Goal: Check status

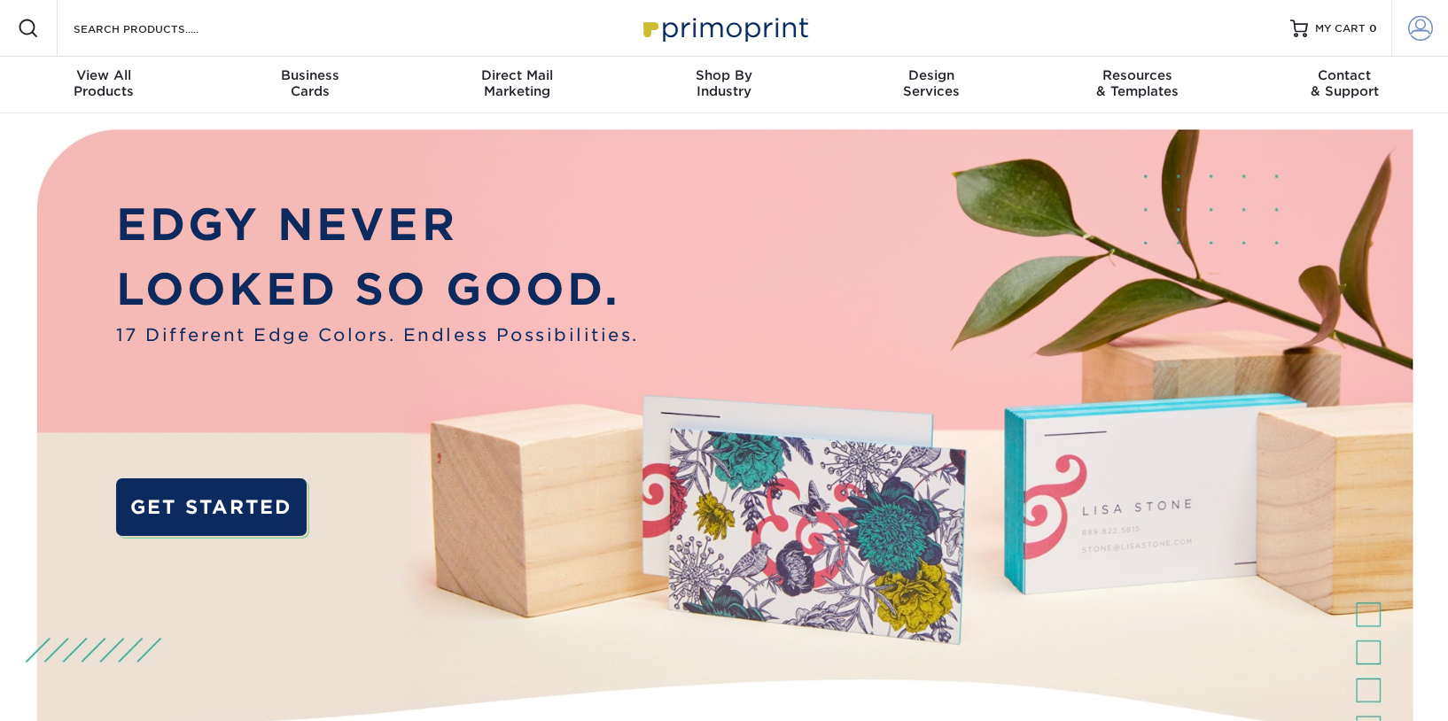
click at [1408, 26] on span at bounding box center [1420, 28] width 25 height 25
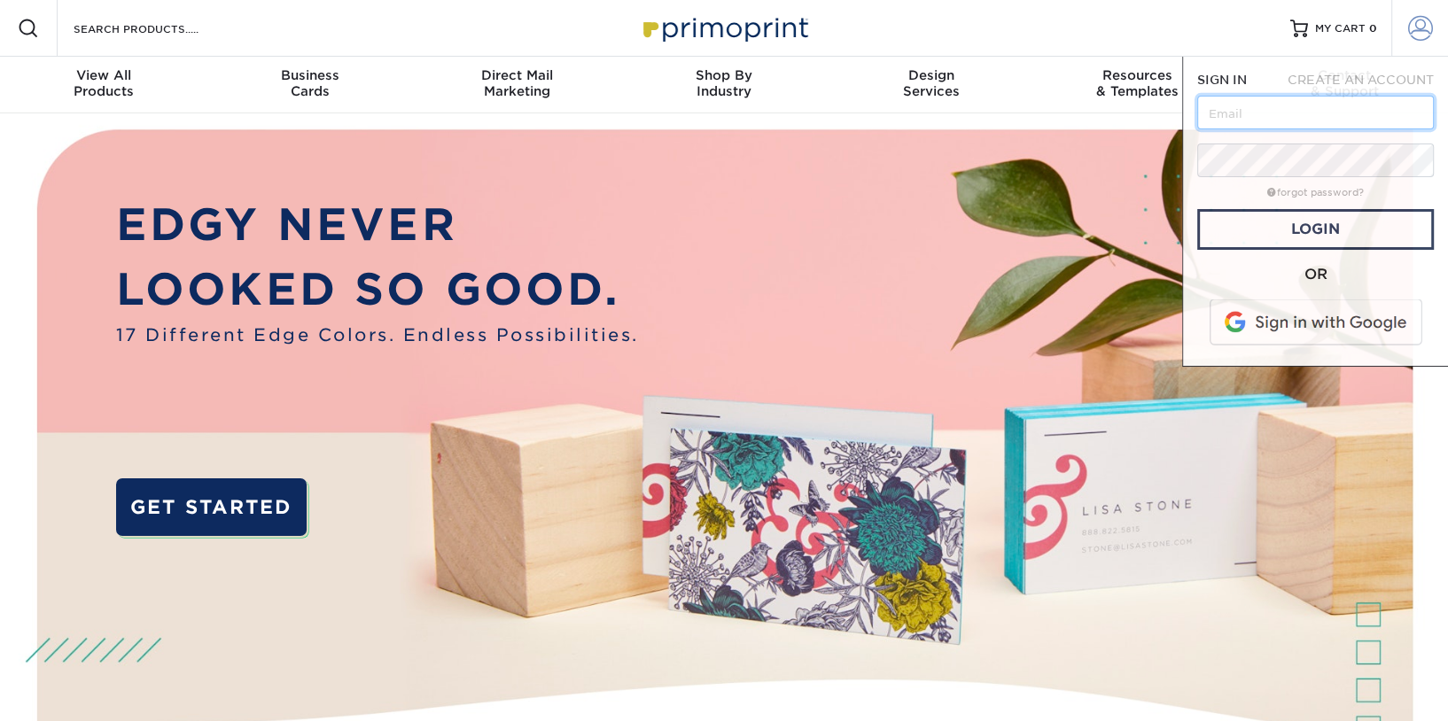
type input "rob@challengeandfun.com"
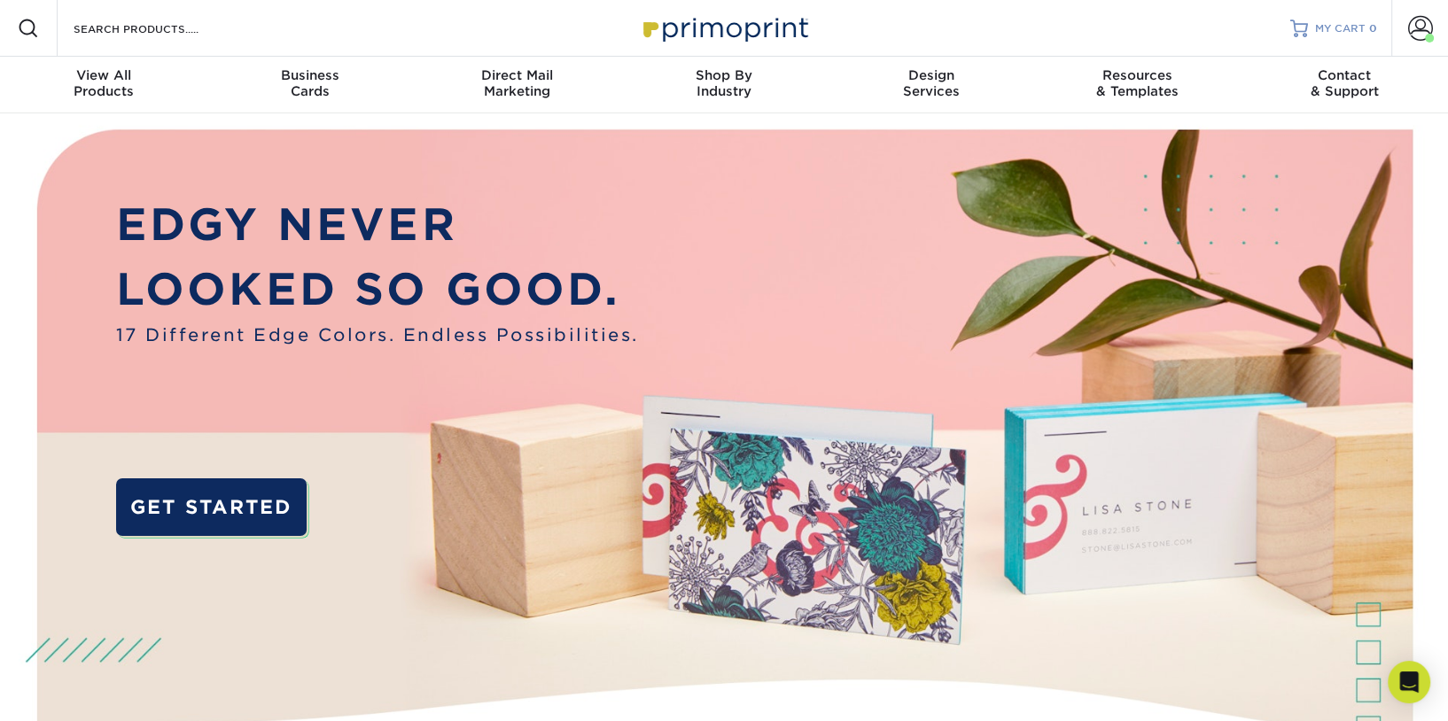
click at [1345, 30] on span "MY CART" at bounding box center [1340, 28] width 51 height 15
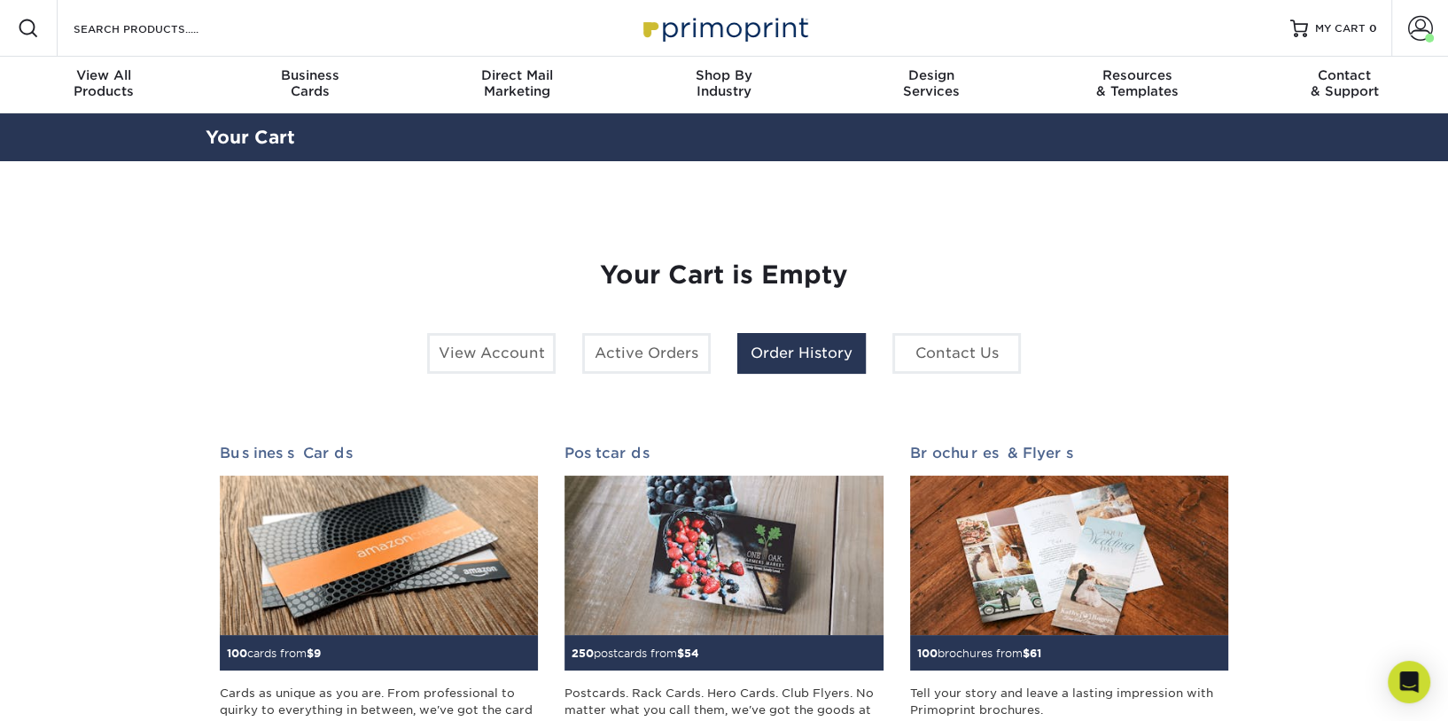
click at [803, 354] on link "Order History" at bounding box center [801, 353] width 128 height 41
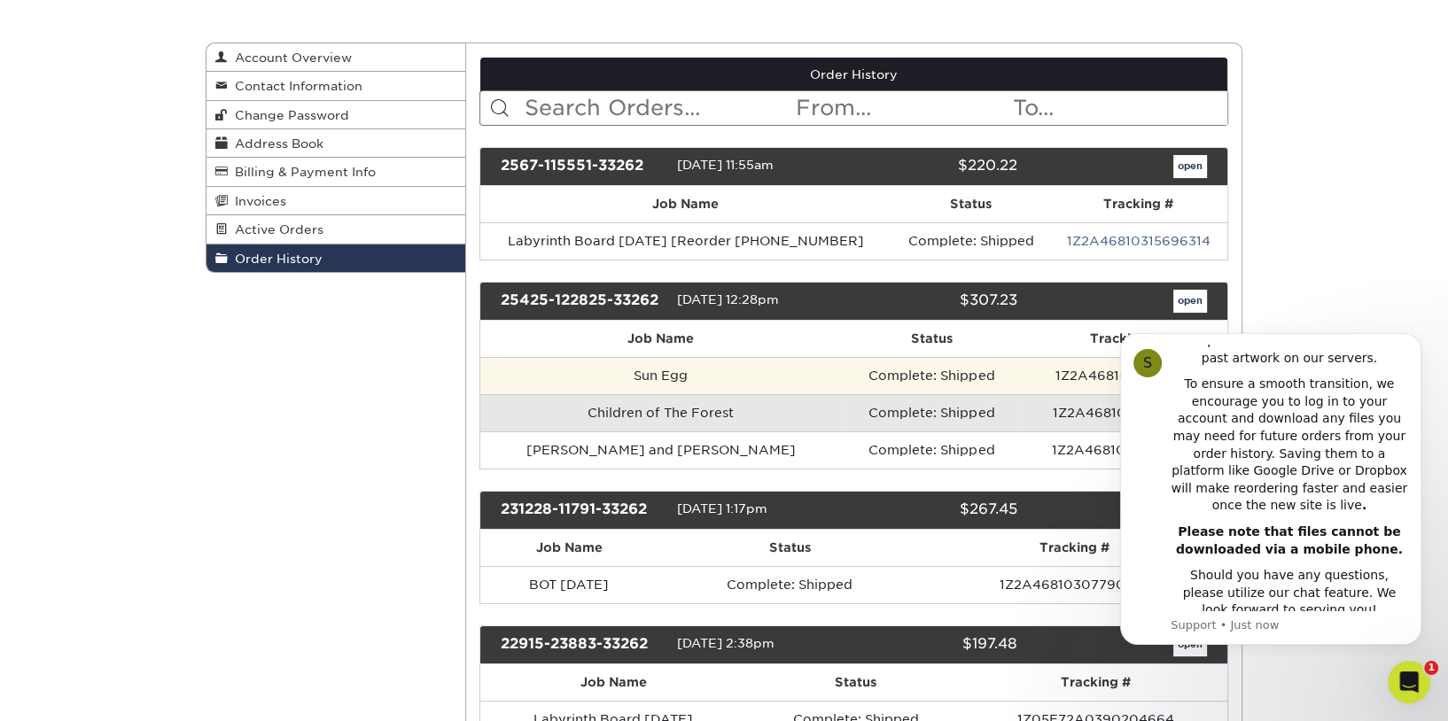
scroll to position [80, 0]
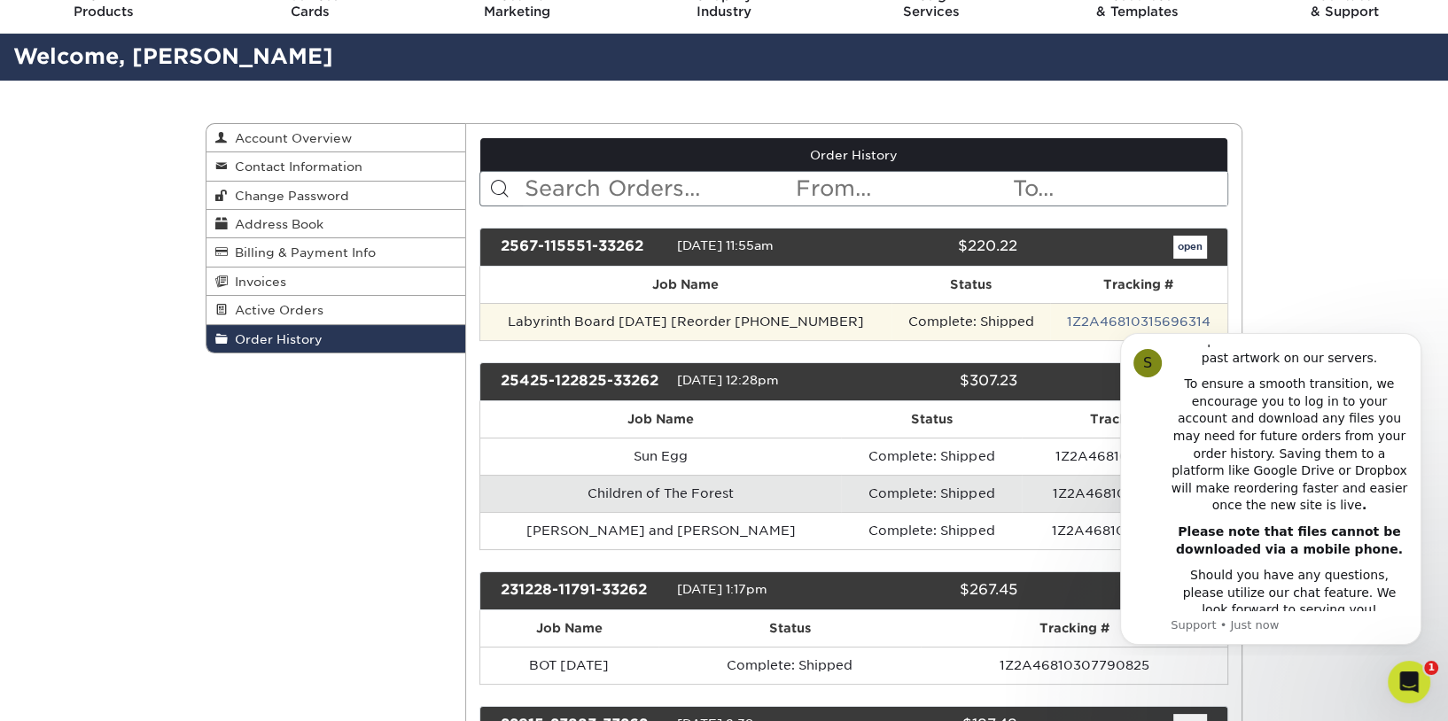
click at [671, 310] on td "Labyrinth Board [DATE] [Reorder [PHONE_NUMBER]" at bounding box center [686, 321] width 412 height 37
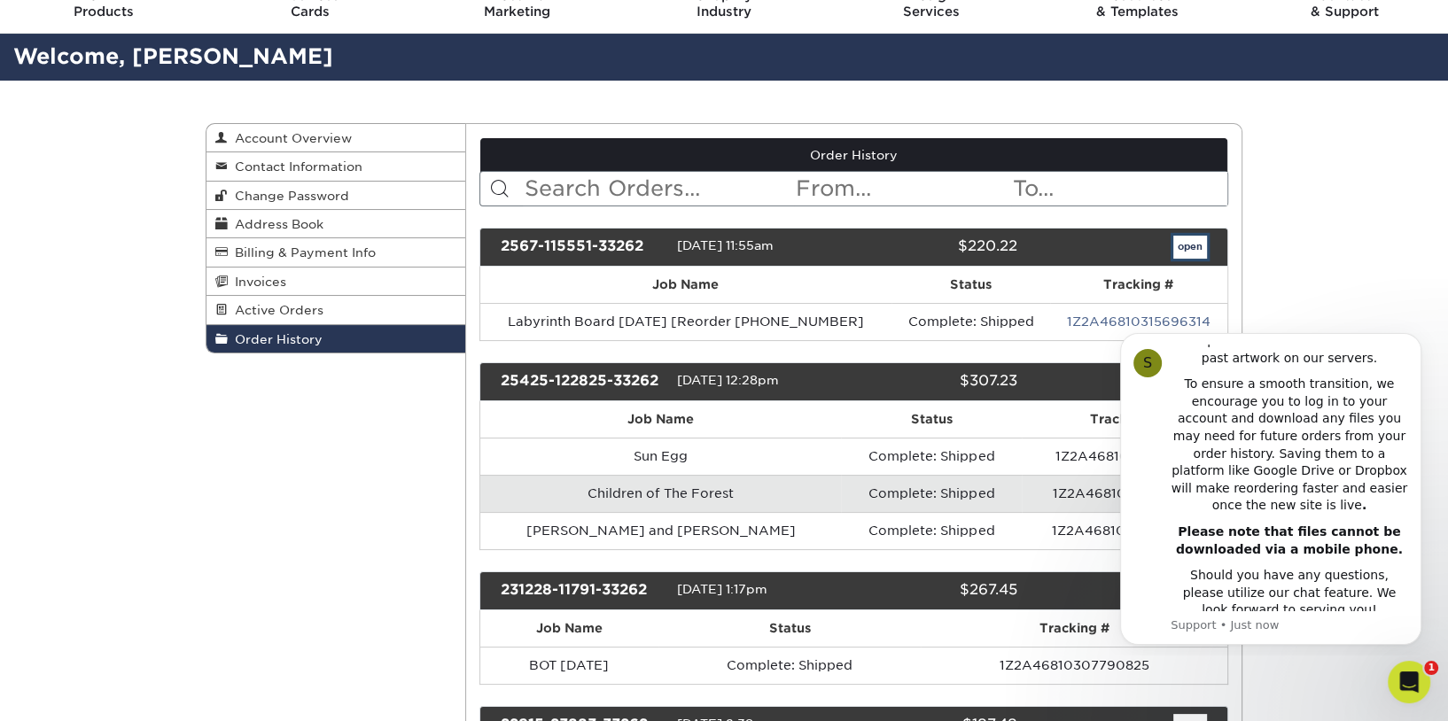
click at [1195, 245] on link "open" at bounding box center [1190, 247] width 34 height 23
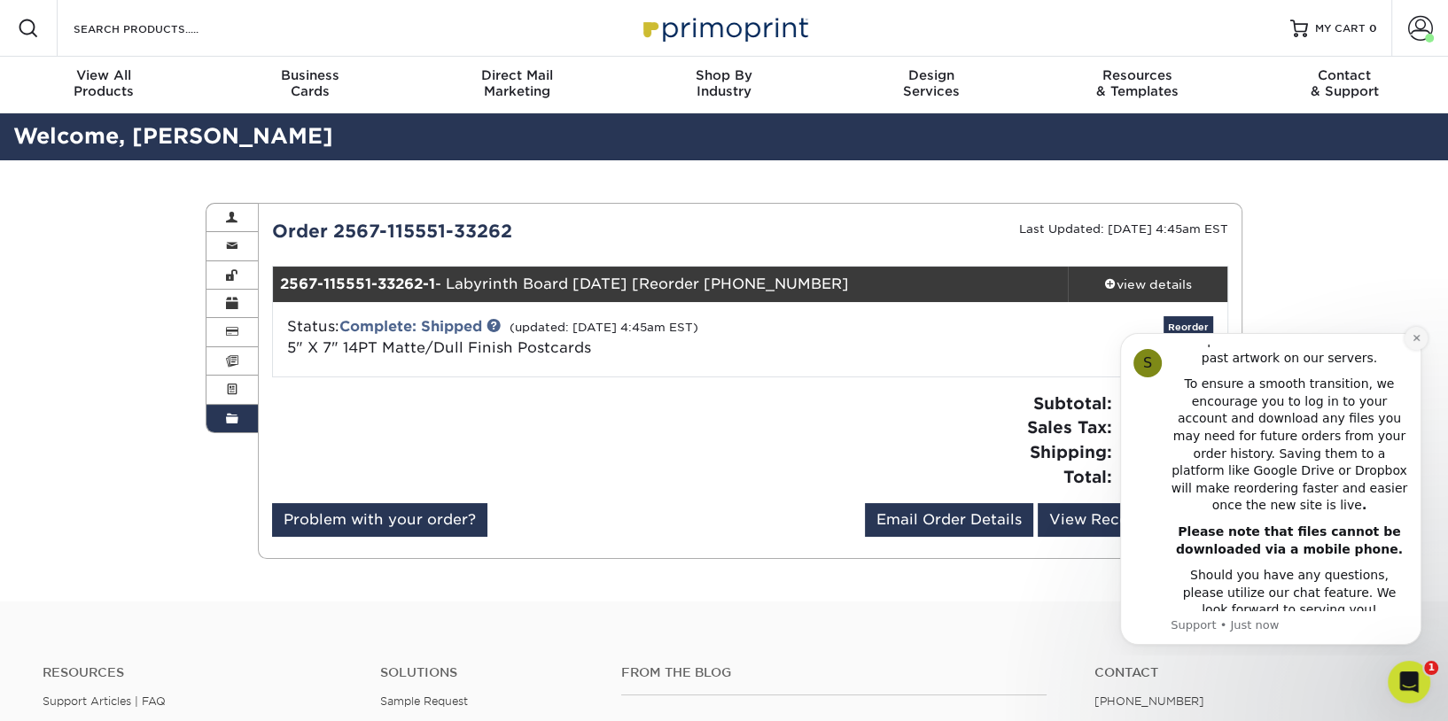
click at [1413, 335] on icon "Dismiss notification" at bounding box center [1417, 338] width 10 height 10
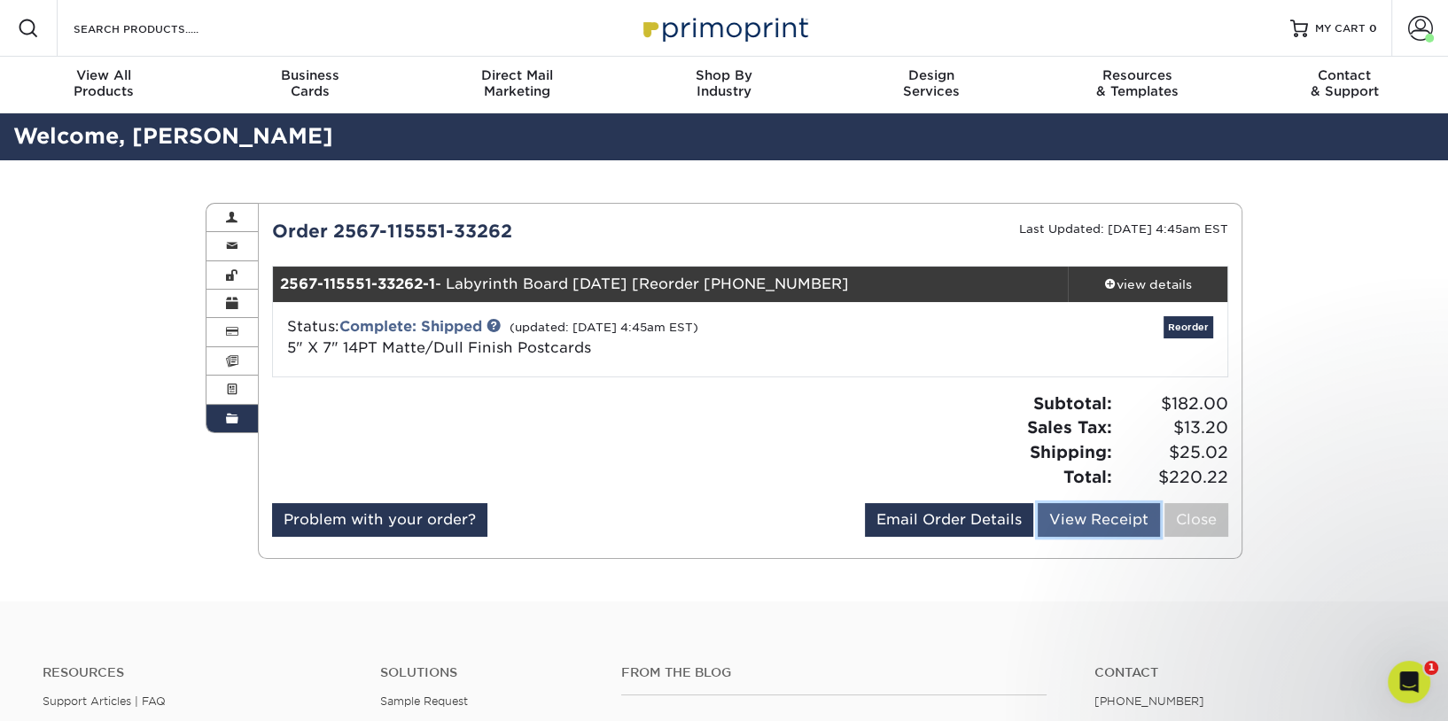
click at [1068, 522] on link "View Receipt" at bounding box center [1099, 520] width 122 height 34
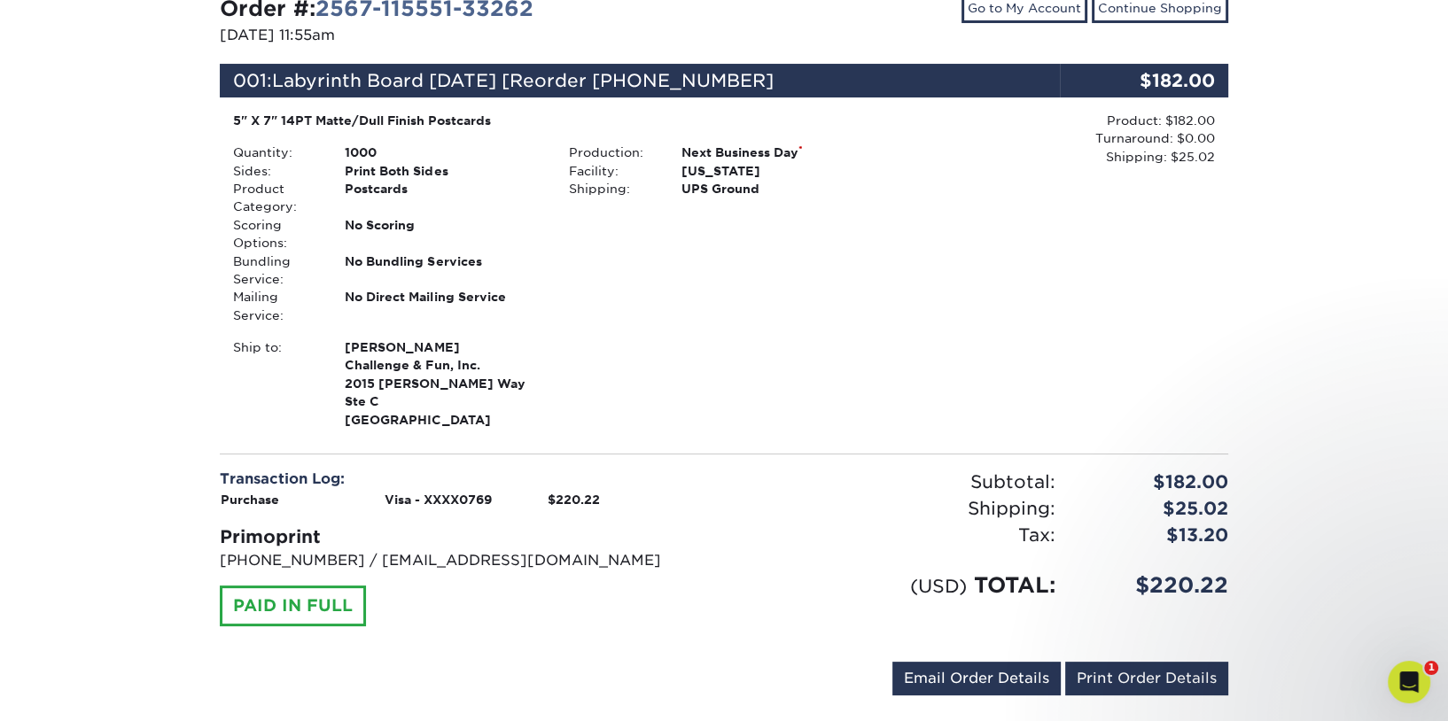
scroll to position [241, 0]
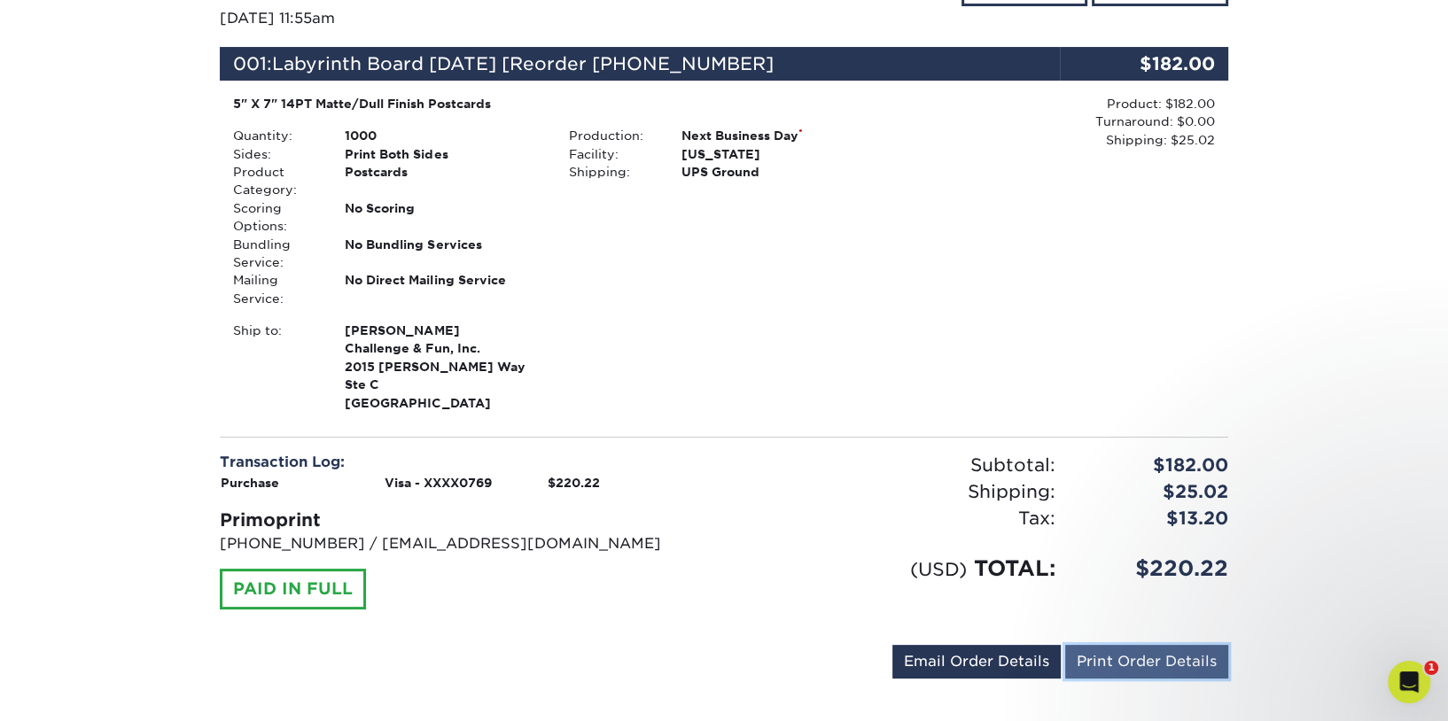
click at [1118, 645] on link "Print Order Details" at bounding box center [1146, 662] width 163 height 34
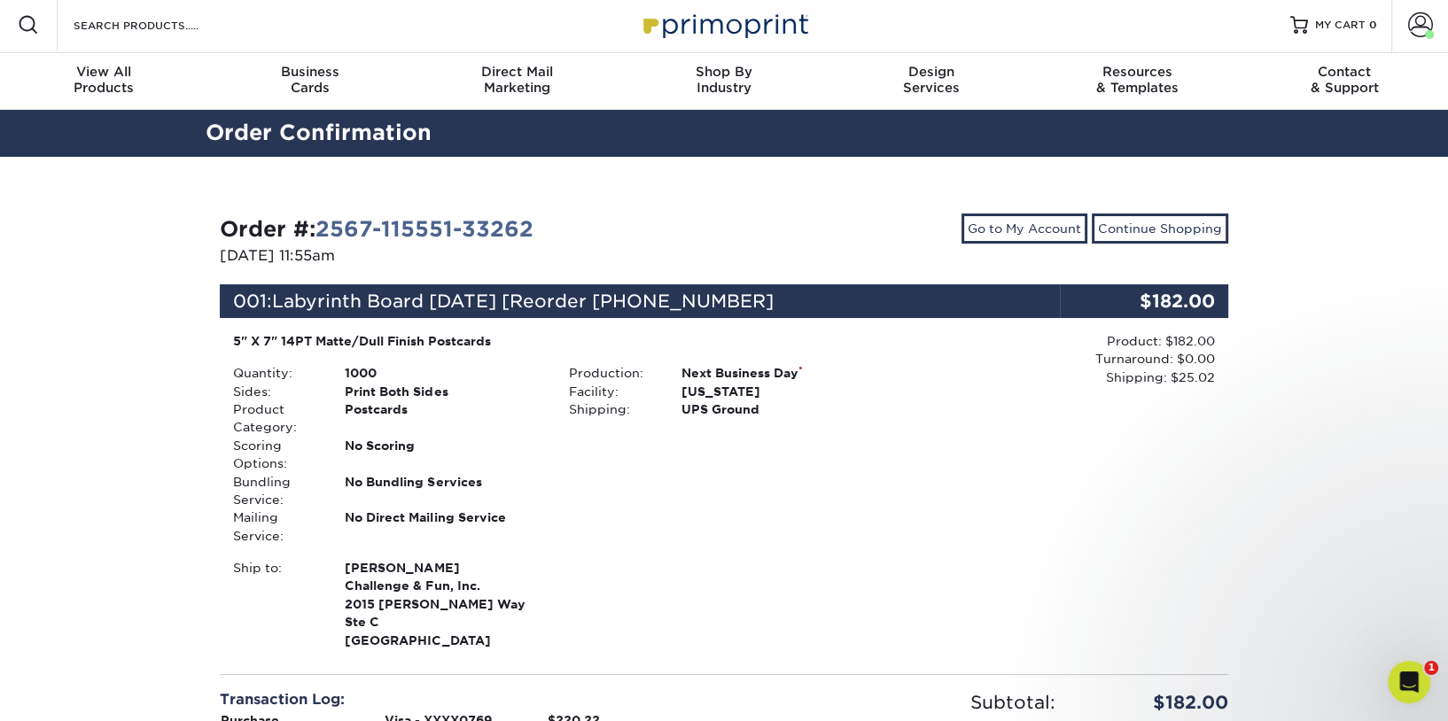
scroll to position [0, 0]
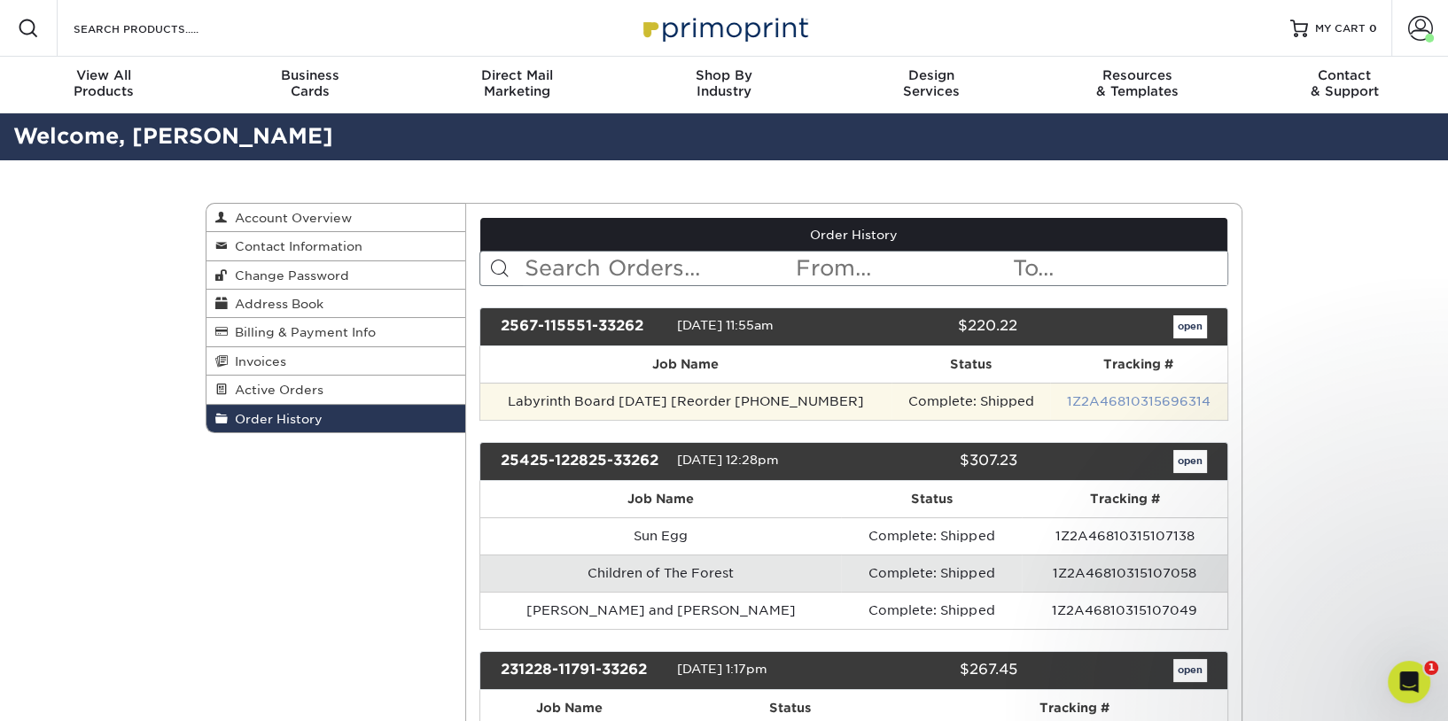
click at [1130, 396] on link "1Z2A46810315696314" at bounding box center [1139, 401] width 144 height 14
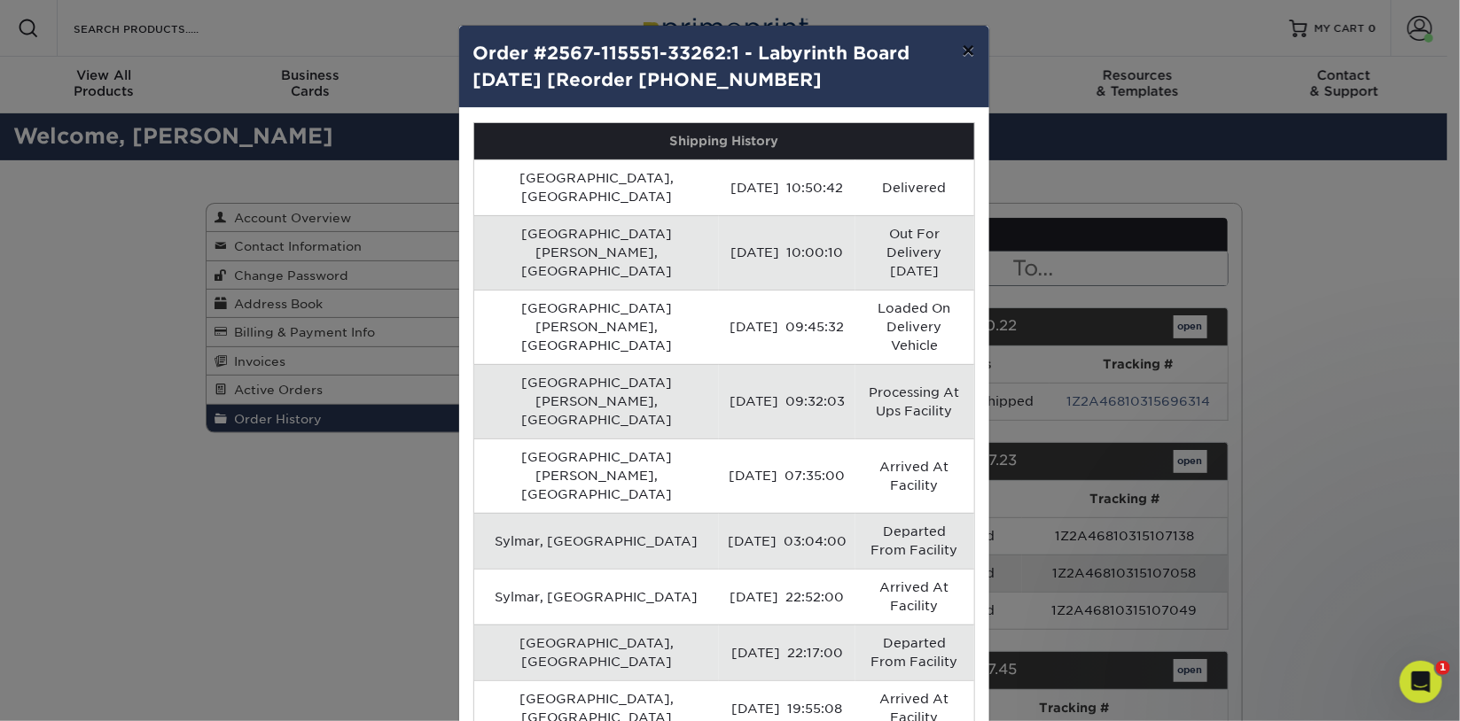
click at [969, 46] on button "×" at bounding box center [967, 51] width 41 height 50
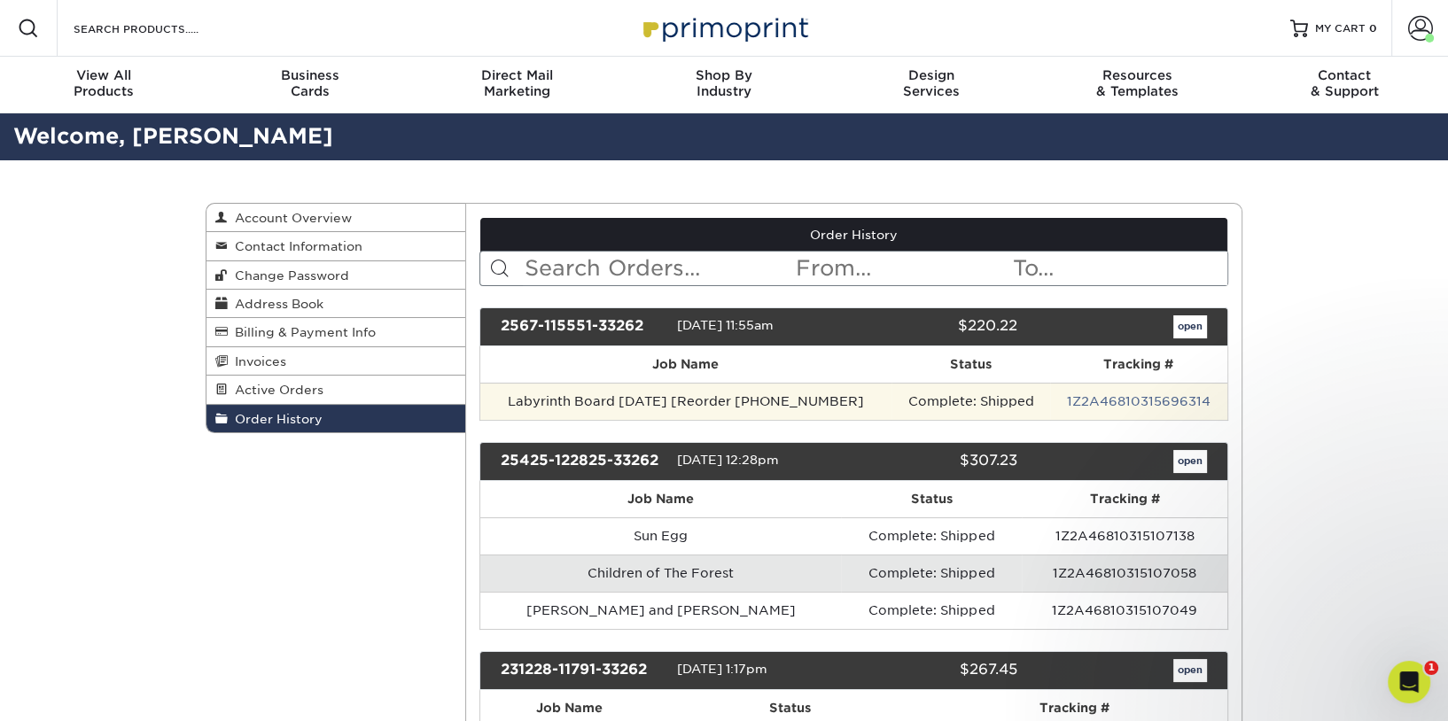
click at [712, 396] on td "Labyrinth Board [DATE] [Reorder [PHONE_NUMBER]" at bounding box center [686, 401] width 412 height 37
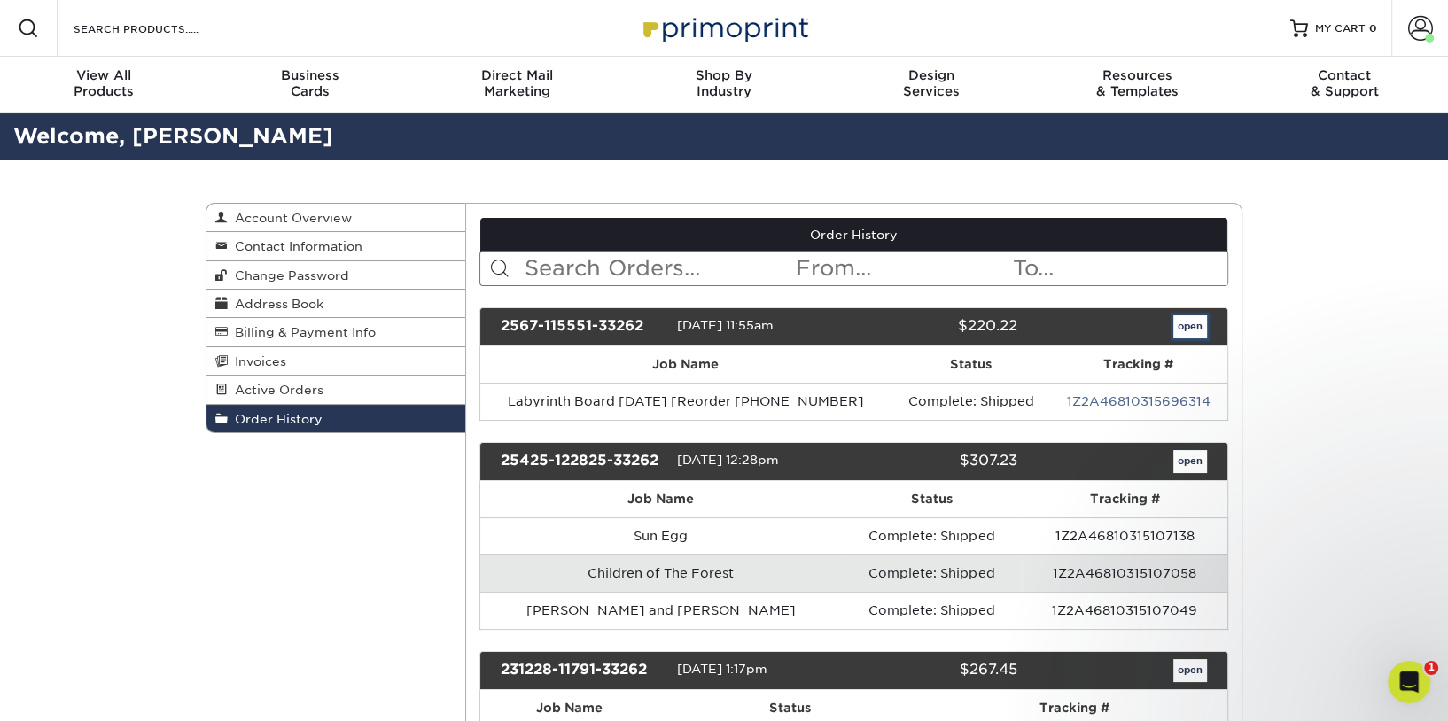
click at [1185, 330] on link "open" at bounding box center [1190, 326] width 34 height 23
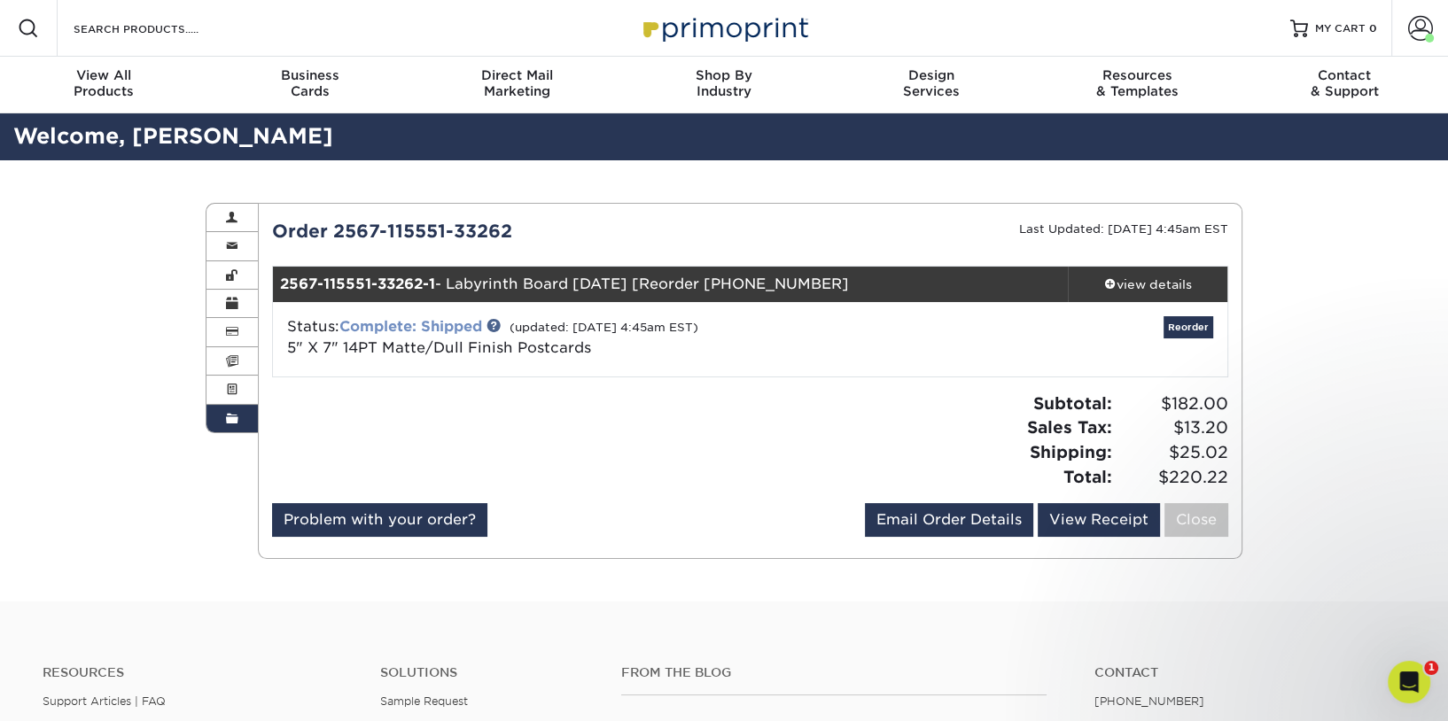
click at [380, 321] on link "Complete: Shipped" at bounding box center [410, 326] width 143 height 17
